Goal: Task Accomplishment & Management: Use online tool/utility

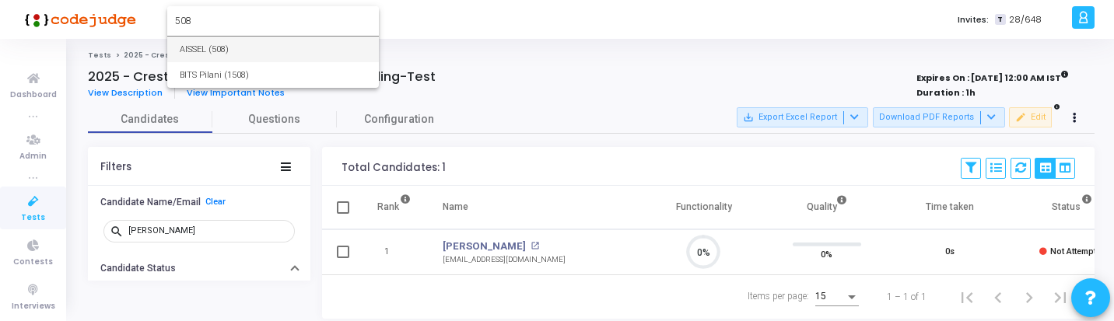
type input "508"
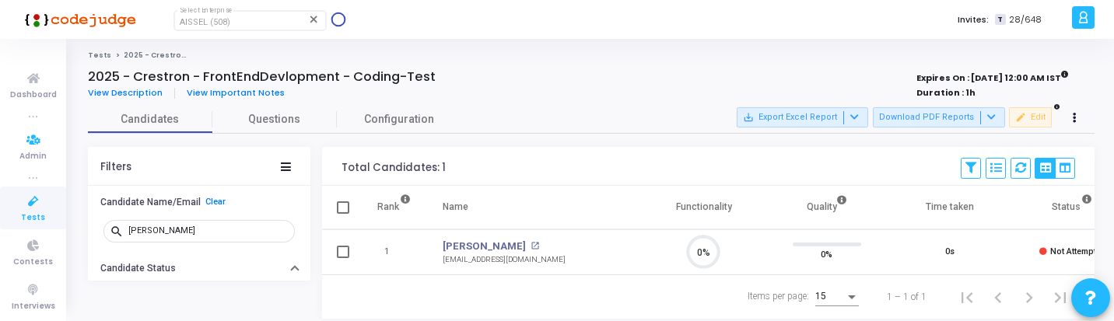
click at [39, 201] on icon at bounding box center [33, 201] width 33 height 19
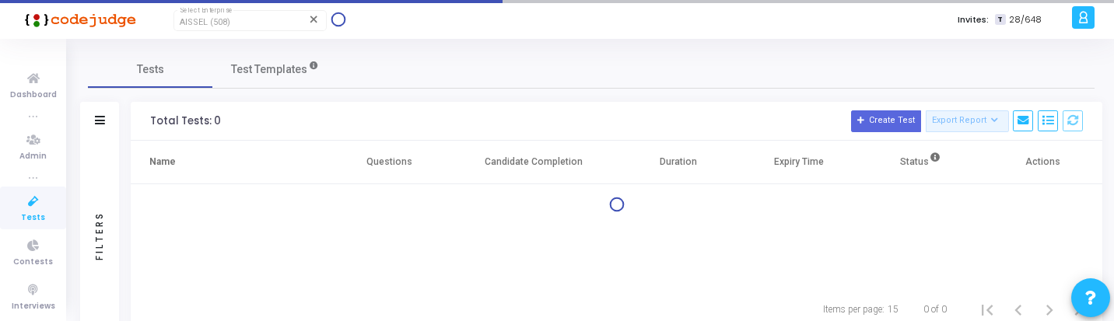
click at [39, 201] on icon at bounding box center [33, 201] width 33 height 19
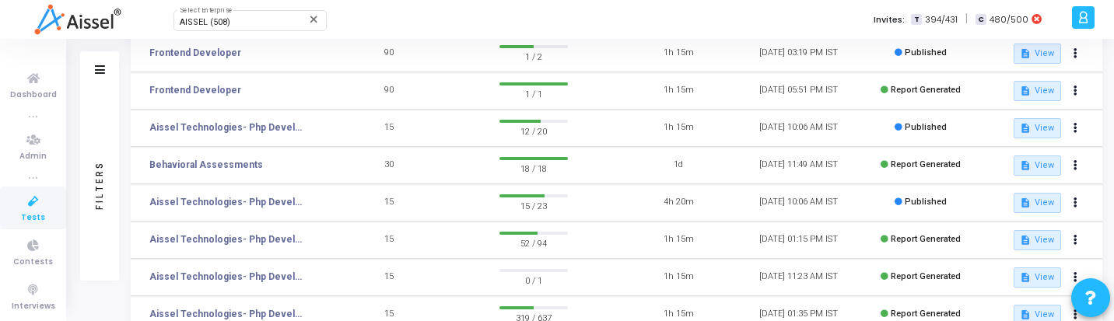
scroll to position [154, 0]
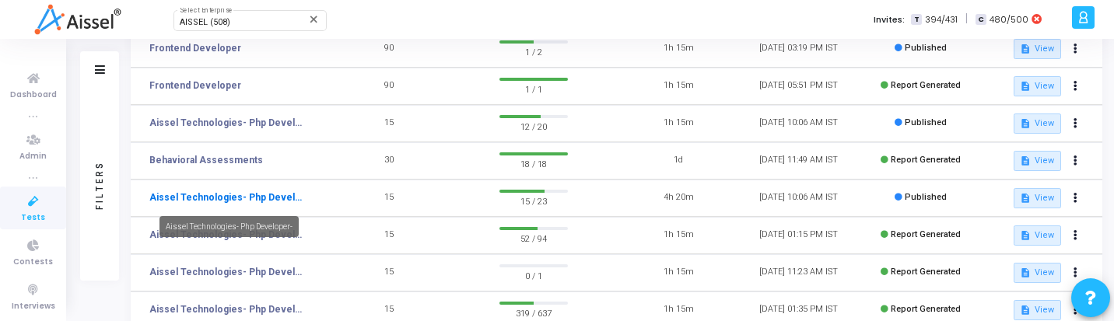
click at [271, 197] on link "Aissel Technologies- Php Developer-" at bounding box center [227, 198] width 156 height 14
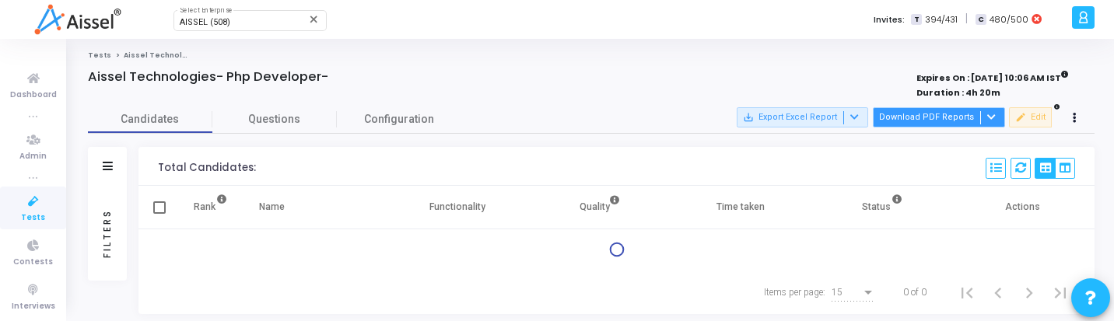
click at [941, 122] on button "Download PDF Reports" at bounding box center [939, 117] width 132 height 20
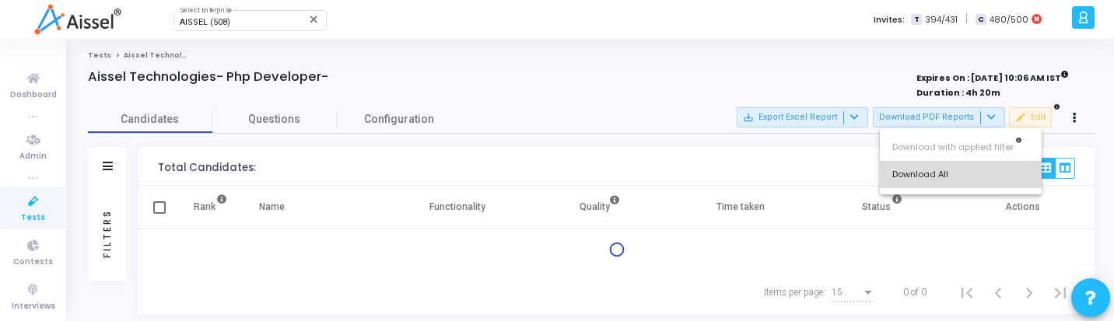
click at [933, 170] on button "Download All" at bounding box center [961, 174] width 162 height 27
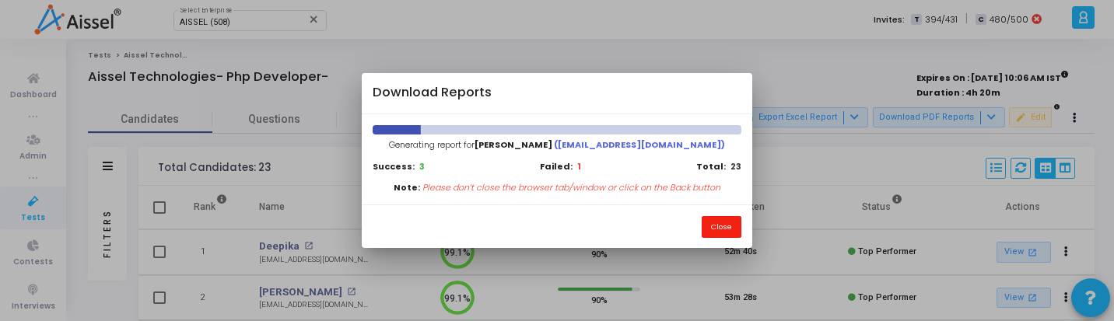
click at [735, 221] on button "Close" at bounding box center [722, 226] width 40 height 21
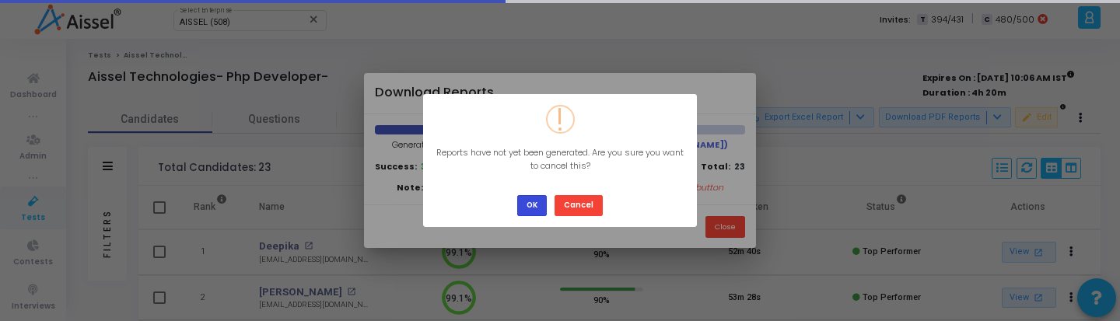
click at [536, 205] on button "OK" at bounding box center [532, 205] width 30 height 21
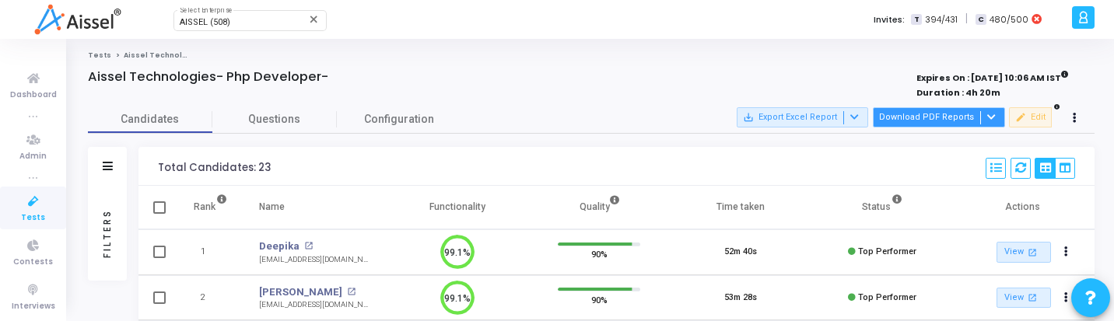
click at [938, 110] on button "Download PDF Reports" at bounding box center [939, 117] width 132 height 20
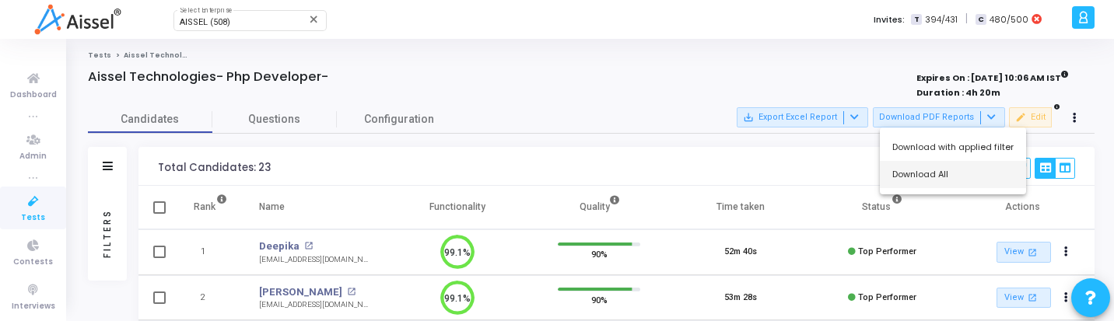
click at [909, 174] on button "Download All" at bounding box center [953, 174] width 146 height 27
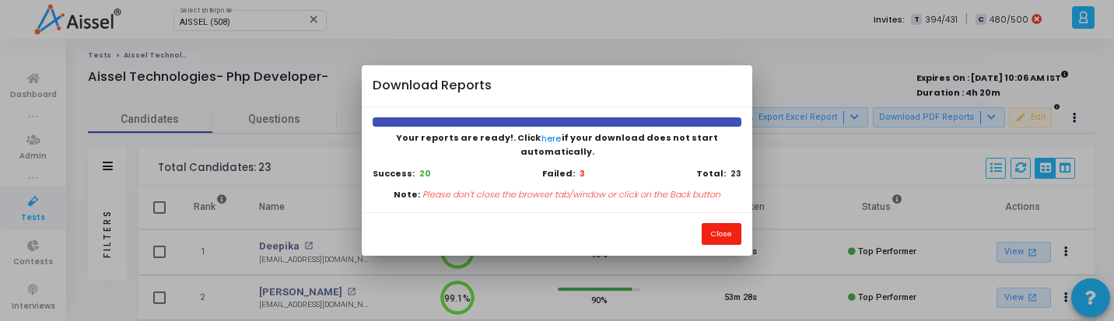
click at [724, 229] on button "Close" at bounding box center [722, 233] width 40 height 21
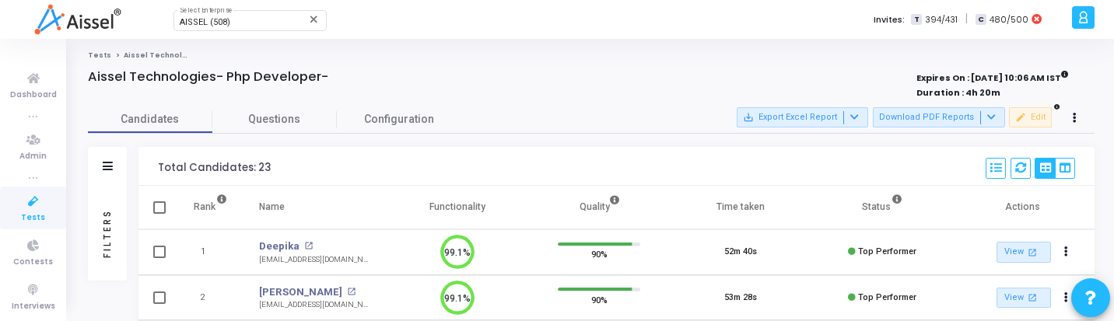
click at [116, 253] on div "Filters" at bounding box center [107, 233] width 39 height 95
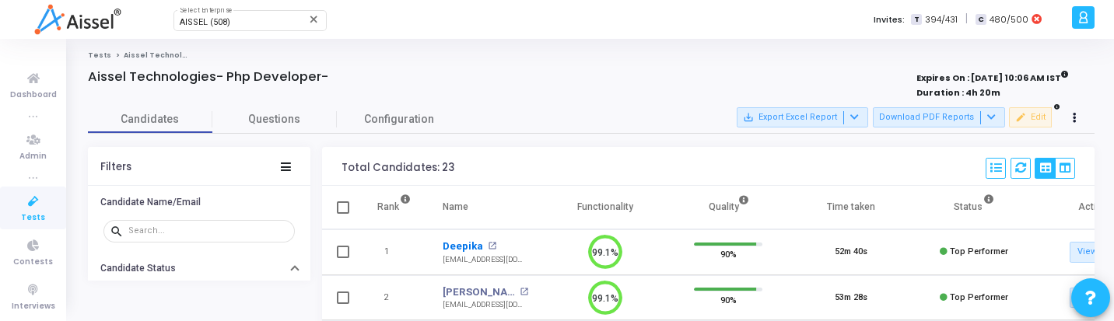
click at [457, 247] on link "Deepika" at bounding box center [463, 247] width 40 height 16
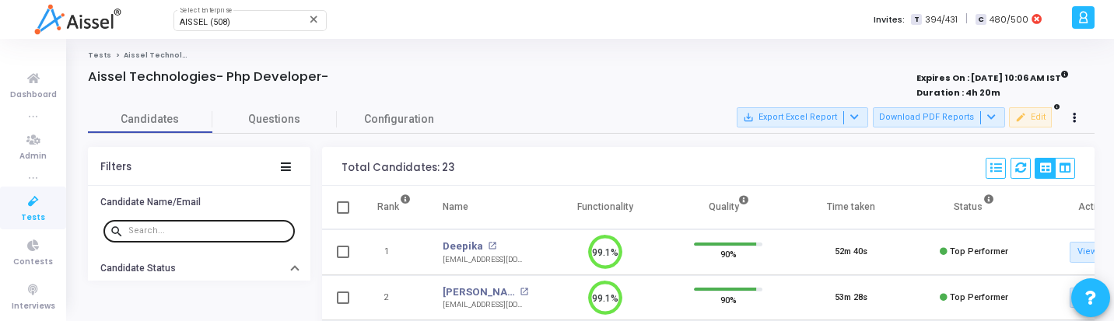
click at [160, 228] on input "text" at bounding box center [208, 230] width 160 height 9
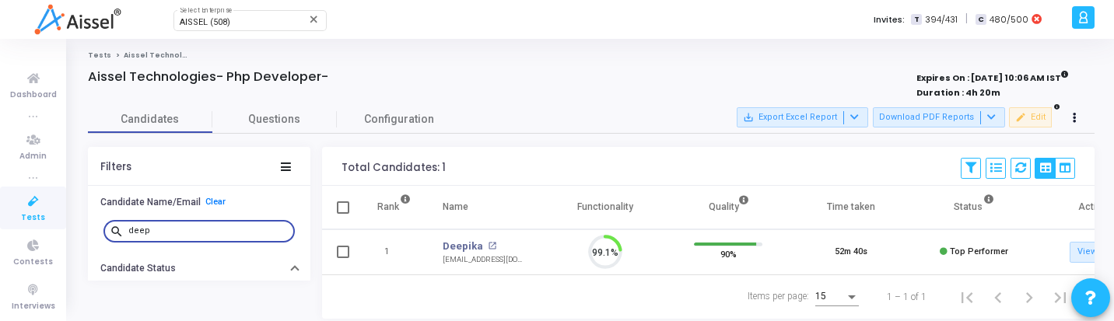
scroll to position [33, 40]
type input "d"
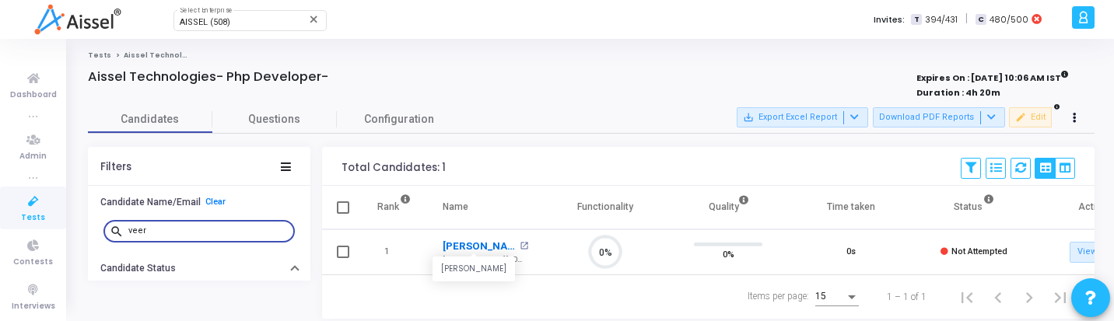
click at [452, 244] on link "Veerana Gowda B K" at bounding box center [479, 247] width 73 height 16
click at [221, 228] on input "veer" at bounding box center [208, 230] width 160 height 9
type input "sowm"
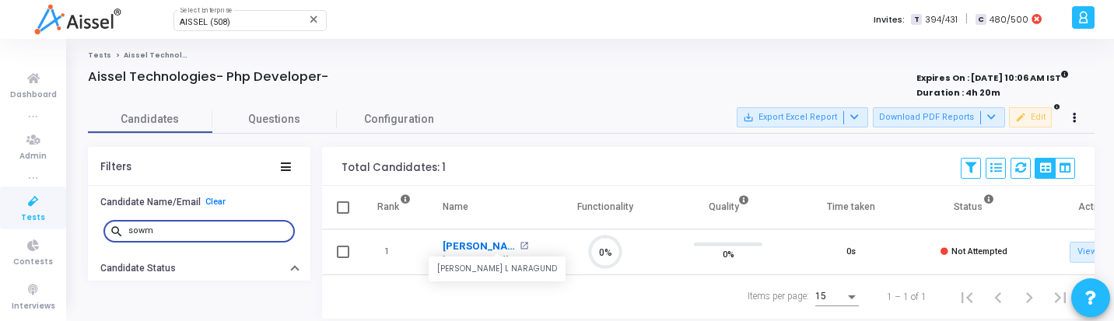
click at [482, 247] on link "Sowmya L Naragund" at bounding box center [479, 247] width 73 height 16
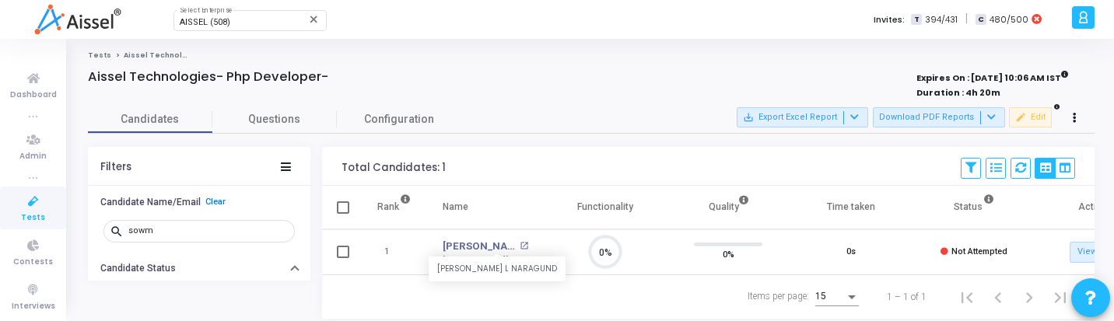
click at [33, 215] on span "Tests" at bounding box center [33, 218] width 24 height 13
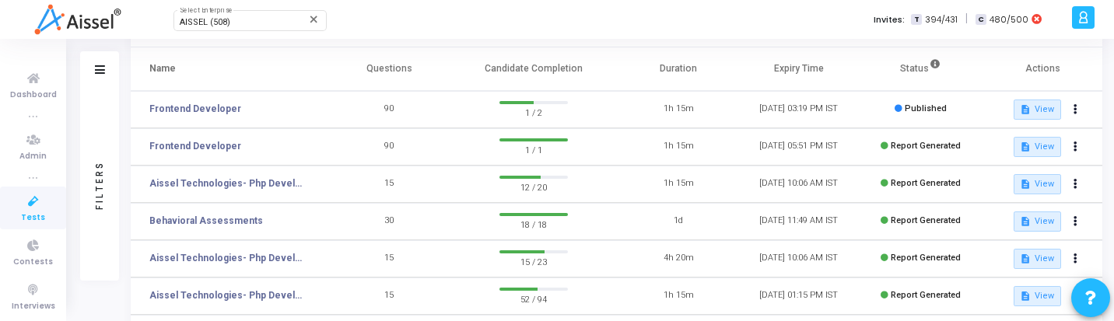
scroll to position [100, 0]
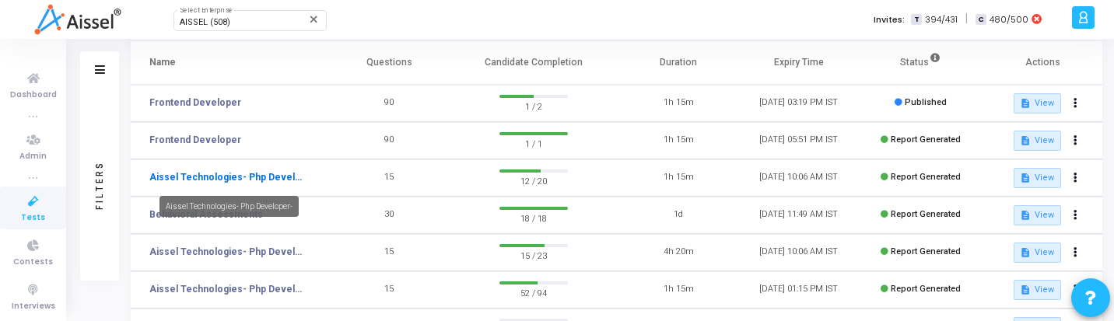
click at [255, 176] on link "Aissel Technologies- Php Developer-" at bounding box center [227, 177] width 156 height 14
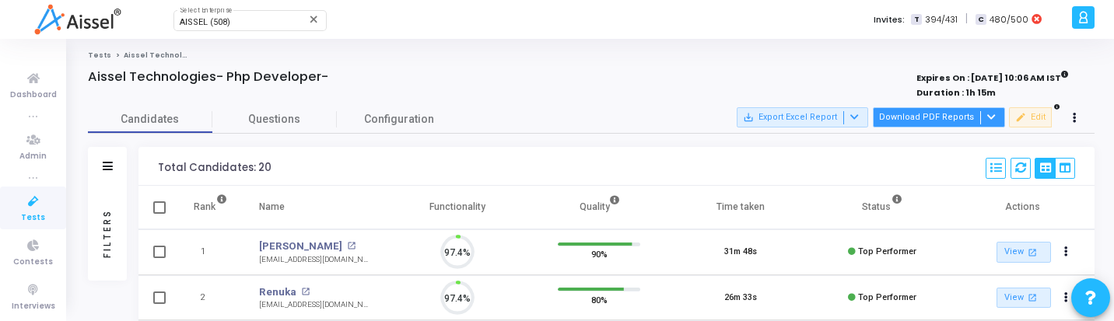
scroll to position [33, 40]
click at [949, 111] on button "Download PDF Reports" at bounding box center [939, 117] width 132 height 20
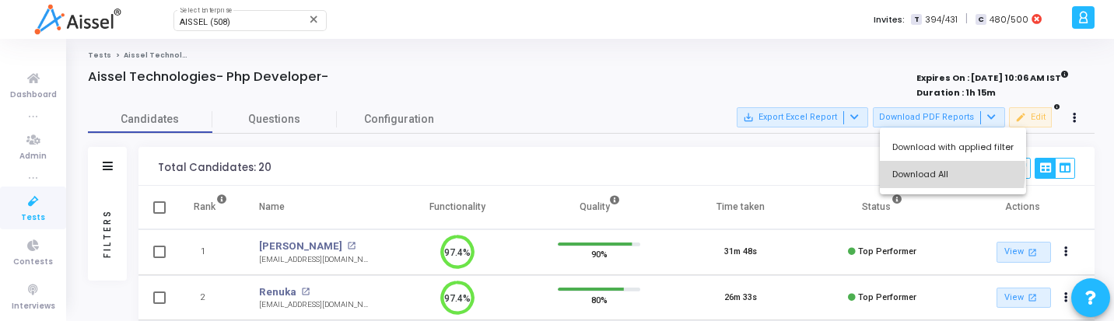
click at [920, 170] on button "Download All" at bounding box center [953, 174] width 146 height 27
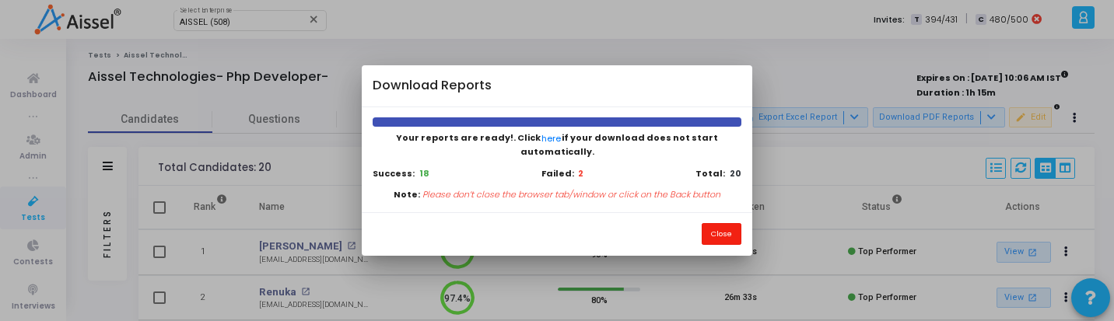
click at [721, 228] on button "Close" at bounding box center [722, 233] width 40 height 21
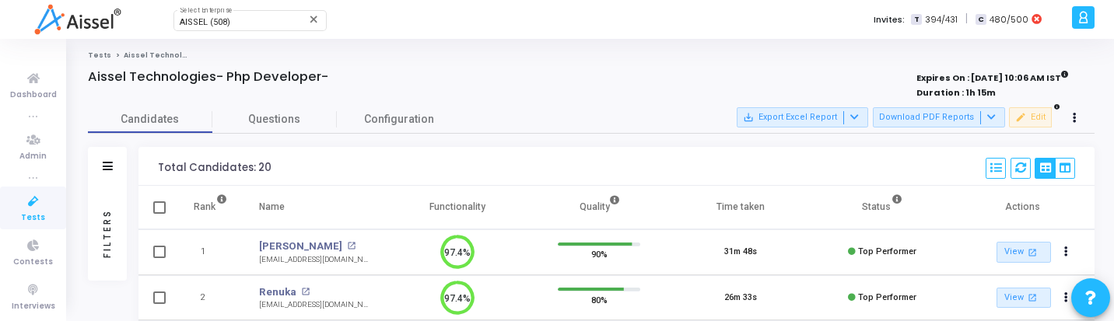
click at [103, 233] on div "Filters" at bounding box center [107, 233] width 14 height 171
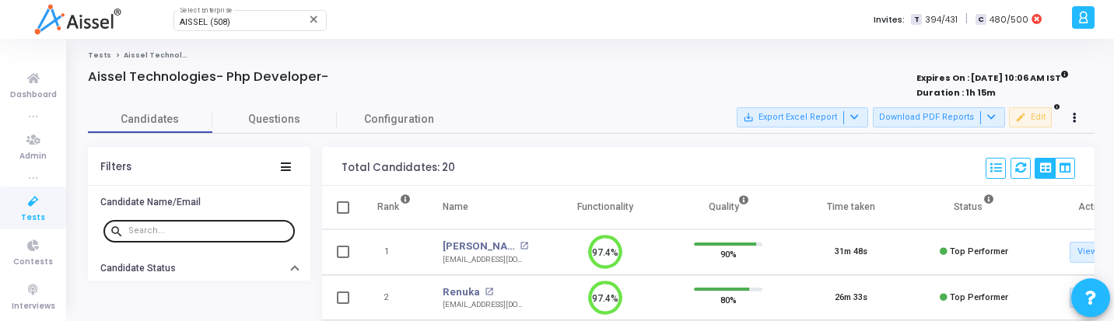
click at [207, 229] on input "text" at bounding box center [208, 230] width 160 height 9
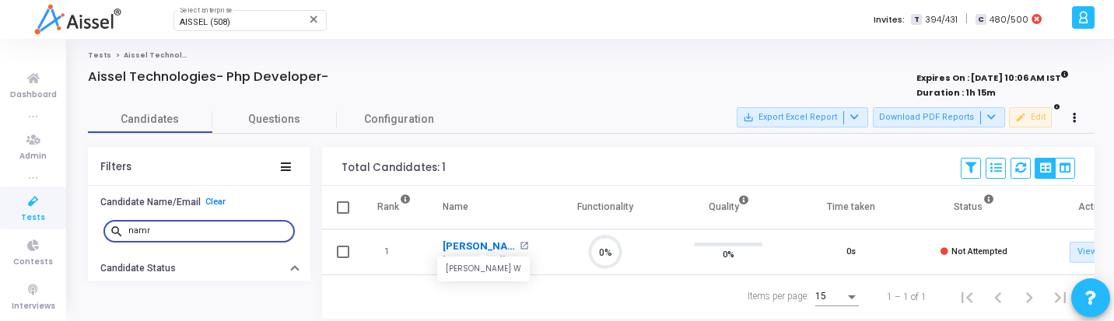
scroll to position [33, 40]
click at [478, 247] on link "Namrata W" at bounding box center [479, 247] width 73 height 16
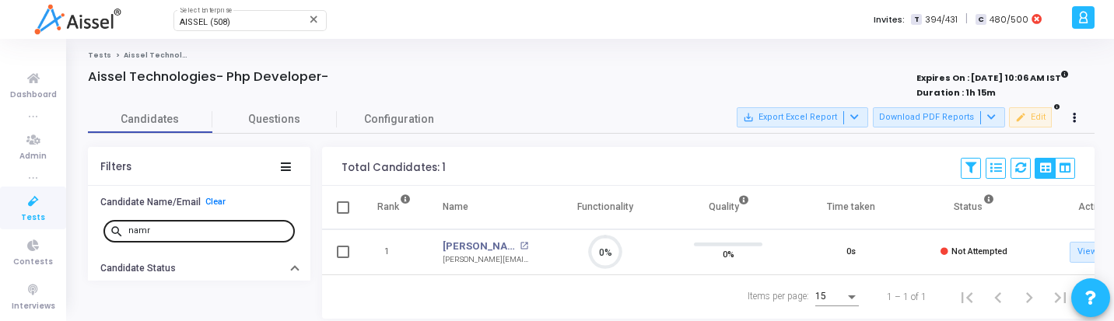
click at [177, 226] on input "namr" at bounding box center [208, 230] width 160 height 9
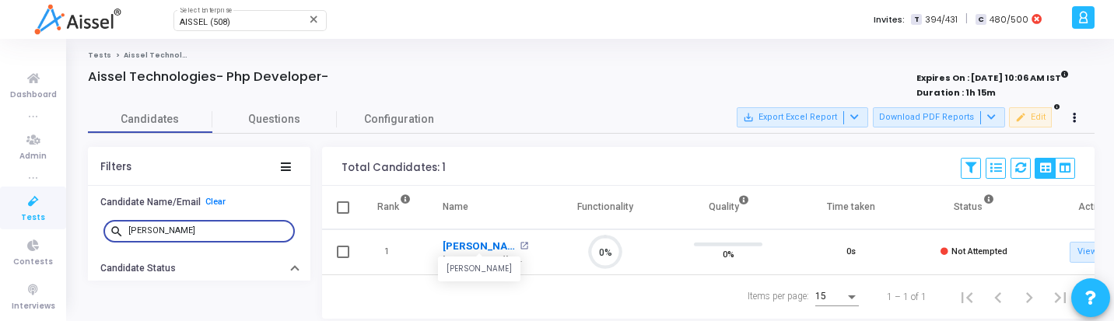
scroll to position [33, 40]
type input "abhish"
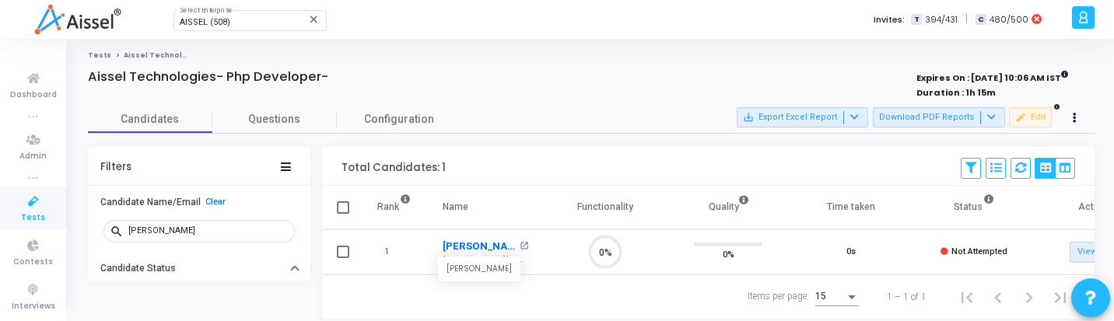
click at [485, 244] on link "[PERSON_NAME]" at bounding box center [479, 247] width 73 height 16
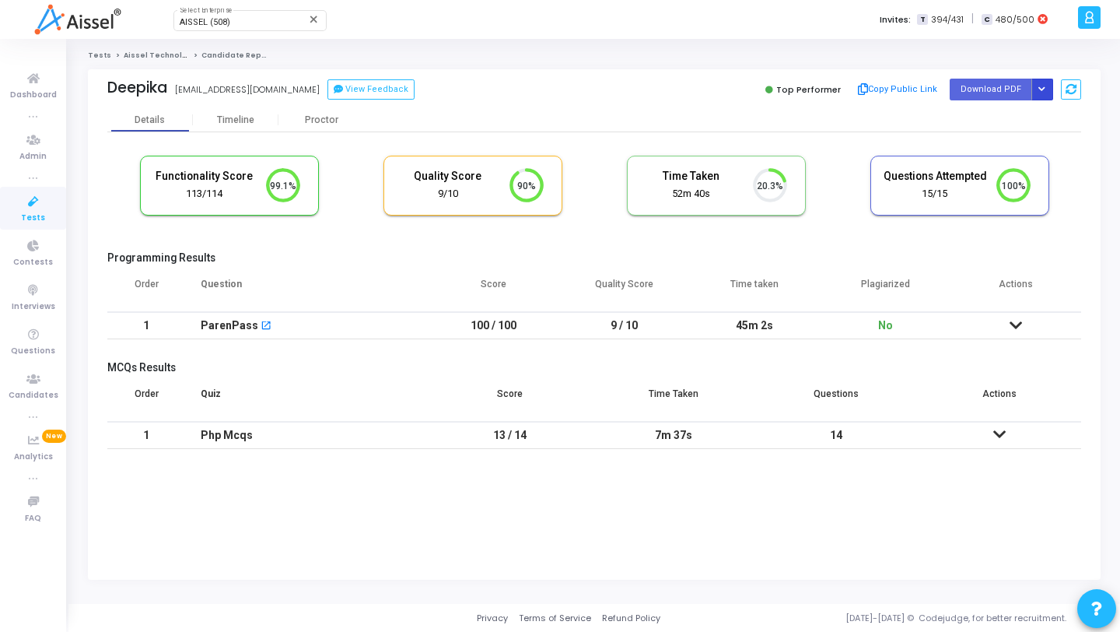
click at [1050, 86] on button "Button group with nested dropdown" at bounding box center [1043, 89] width 22 height 21
click at [997, 110] on button "Regenerate PDF" at bounding box center [993, 120] width 120 height 25
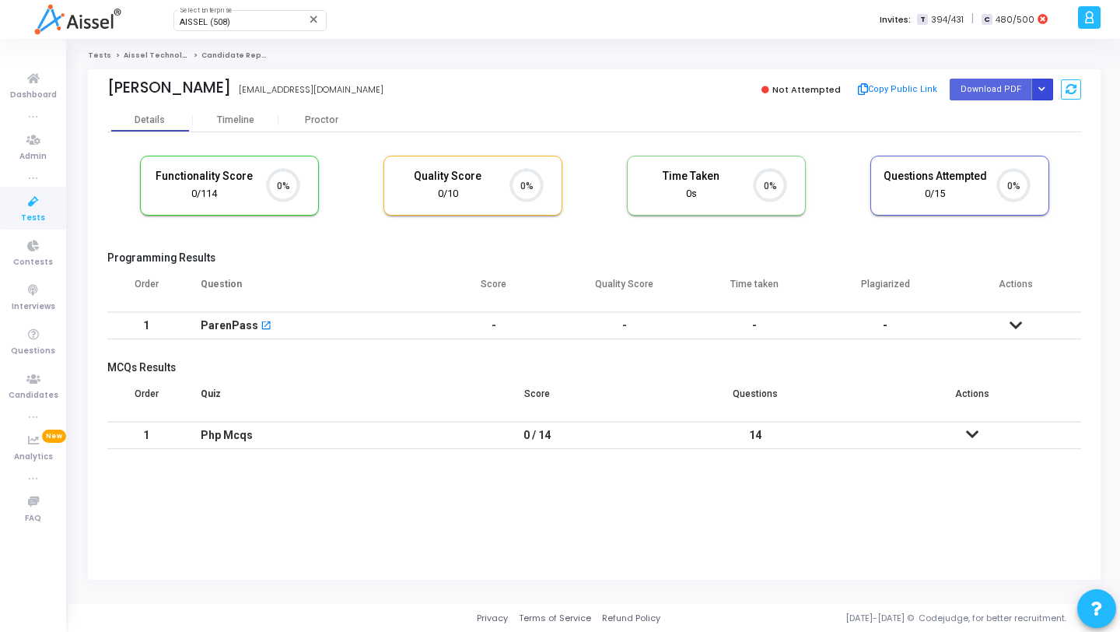
click at [1039, 95] on button "Button group with nested dropdown" at bounding box center [1043, 89] width 22 height 21
click at [972, 125] on button "Regenerate PDF" at bounding box center [993, 120] width 120 height 25
click at [1043, 94] on button "Button group with nested dropdown" at bounding box center [1043, 89] width 22 height 21
click at [987, 116] on button "Regenerate PDF" at bounding box center [993, 120] width 120 height 25
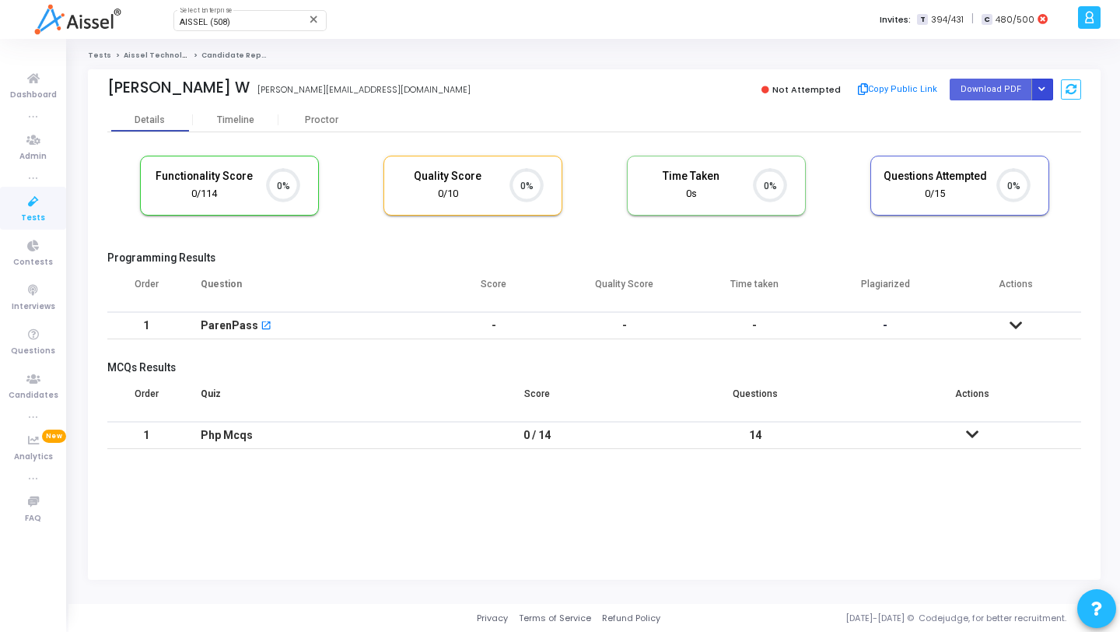
click at [1046, 86] on button "Button group with nested dropdown" at bounding box center [1043, 89] width 22 height 21
click at [1011, 115] on button "Regenerate PDF" at bounding box center [993, 120] width 120 height 25
click at [1039, 89] on icon "Button group with nested dropdown" at bounding box center [1042, 90] width 7 height 8
click at [973, 140] on div "Regenerate PDF" at bounding box center [993, 121] width 120 height 42
click at [968, 117] on button "Regenerate PDF" at bounding box center [993, 120] width 120 height 25
